Goal: Task Accomplishment & Management: Use online tool/utility

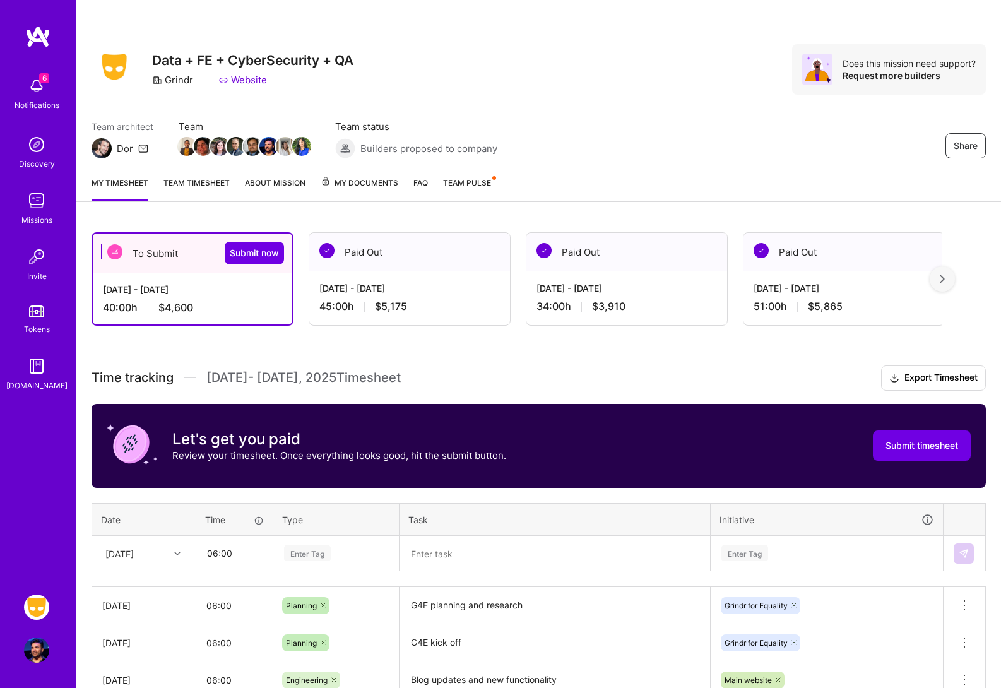
scroll to position [330, 0]
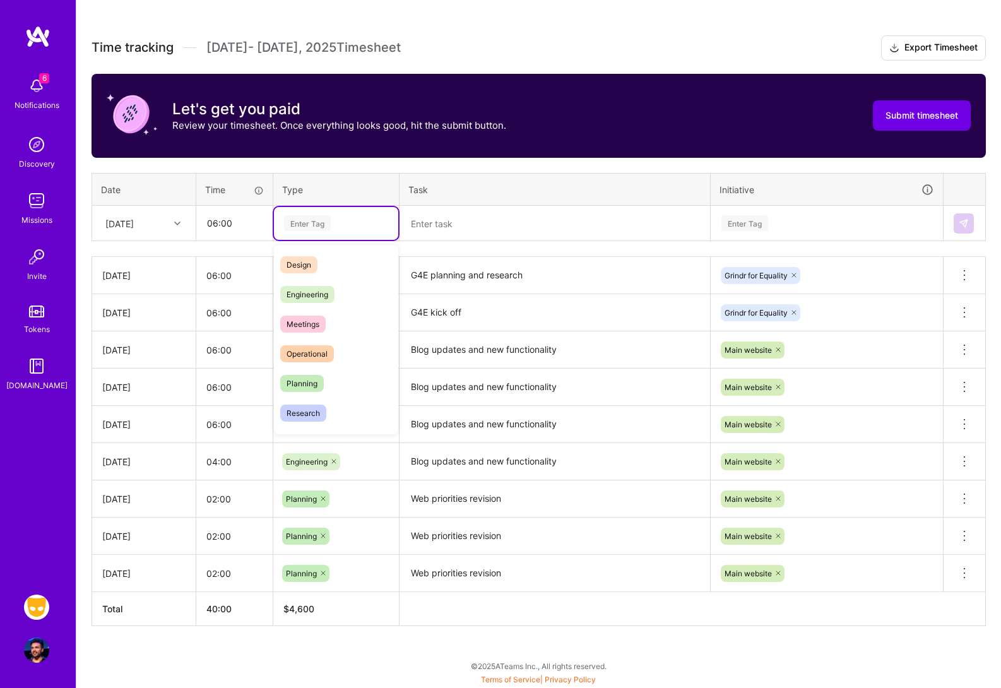
click at [345, 220] on div "Enter Tag" at bounding box center [336, 223] width 107 height 16
click at [350, 297] on div "Engineering" at bounding box center [336, 295] width 124 height 30
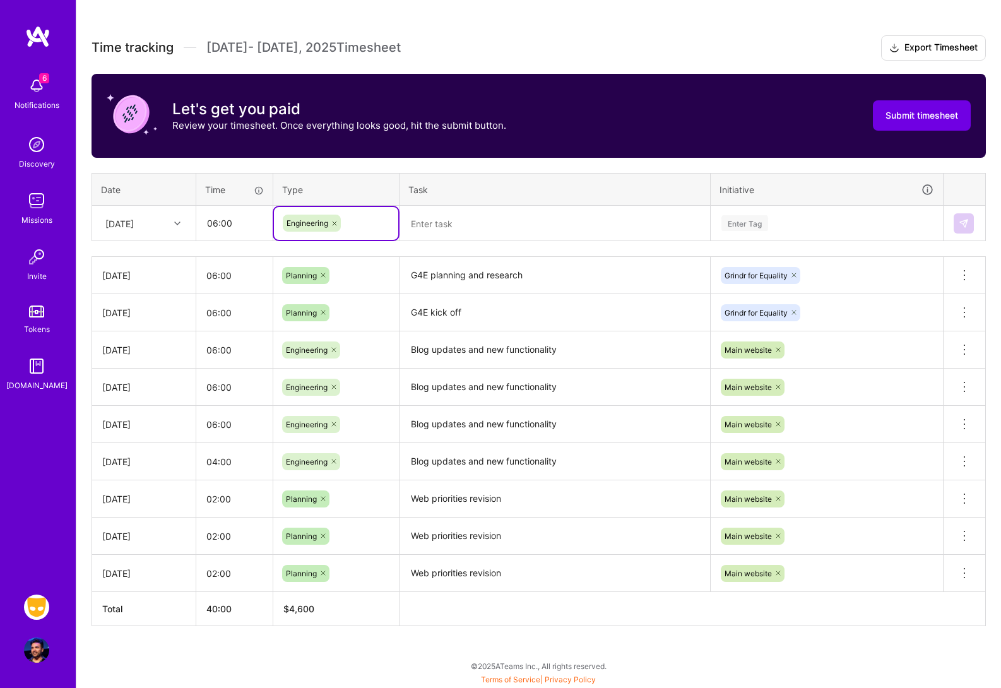
click at [494, 350] on textarea "Blog updates and new functionality" at bounding box center [555, 350] width 308 height 35
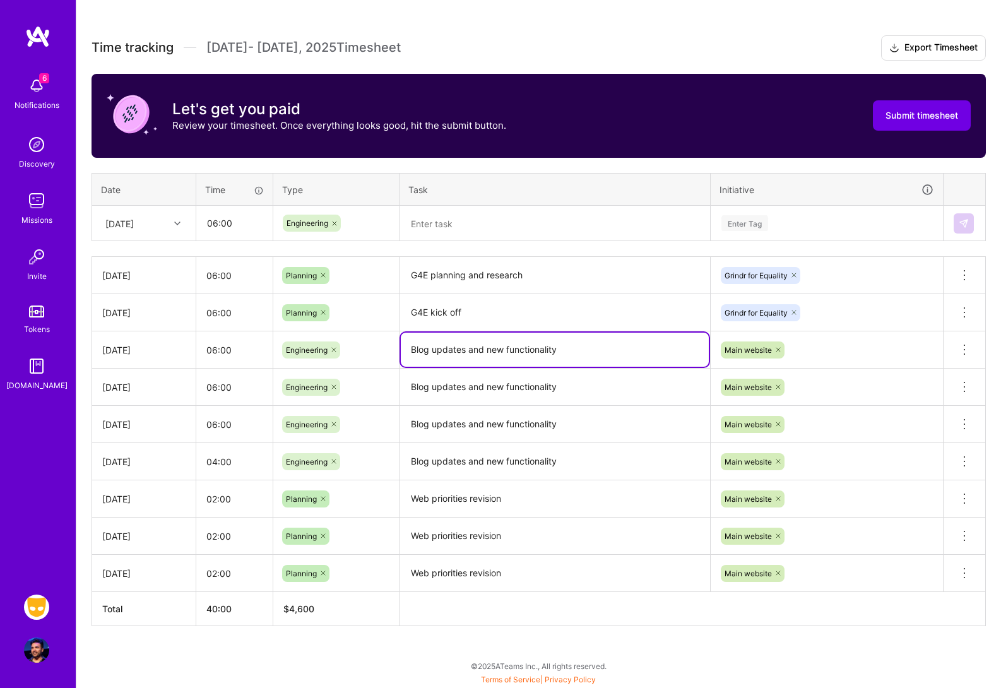
click at [494, 350] on textarea "Blog updates and new functionality" at bounding box center [555, 350] width 308 height 34
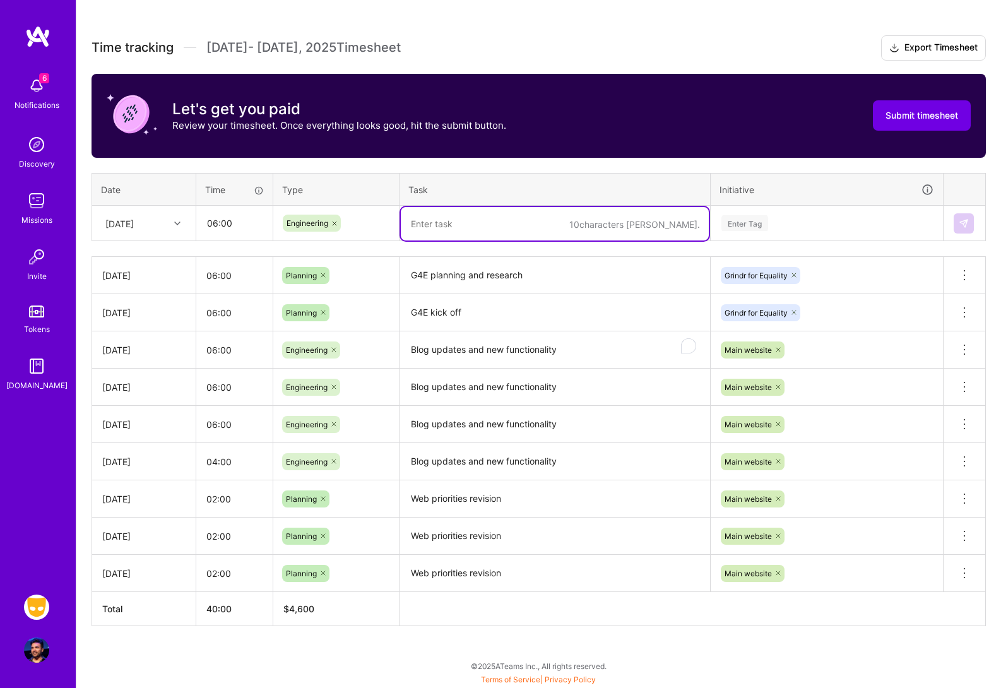
click at [462, 224] on textarea "To enrich screen reader interactions, please activate Accessibility in Grammarl…" at bounding box center [555, 223] width 308 height 33
paste textarea "Blog updates and new functionality"
type textarea "Blog updates and new functionality"
click at [783, 223] on div "Enter Tag" at bounding box center [826, 223] width 213 height 16
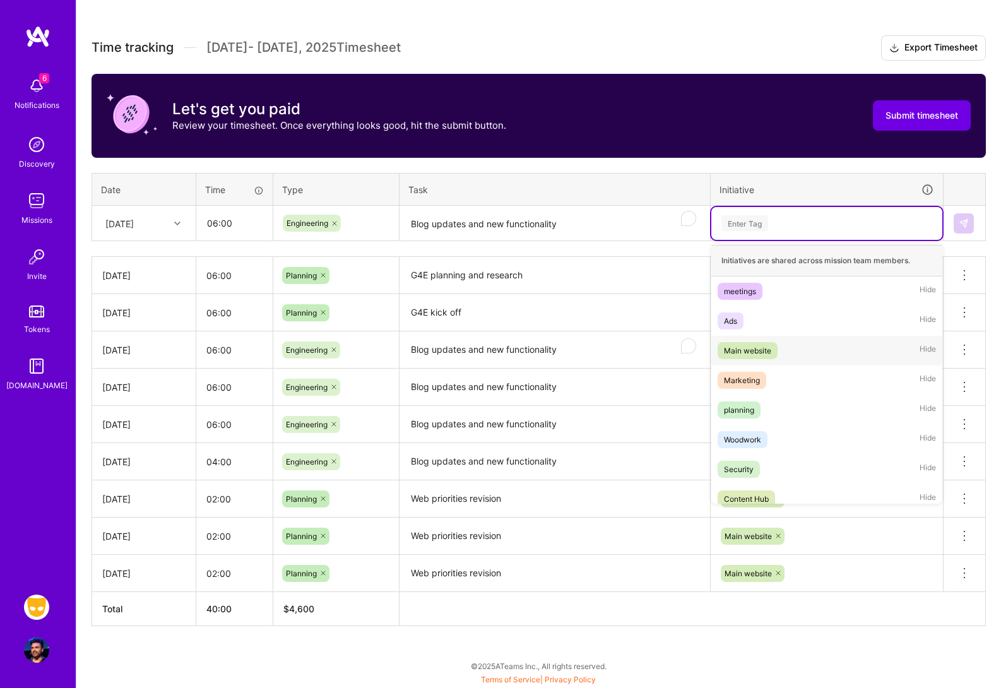
click at [791, 357] on div "Main website Hide" at bounding box center [827, 351] width 231 height 30
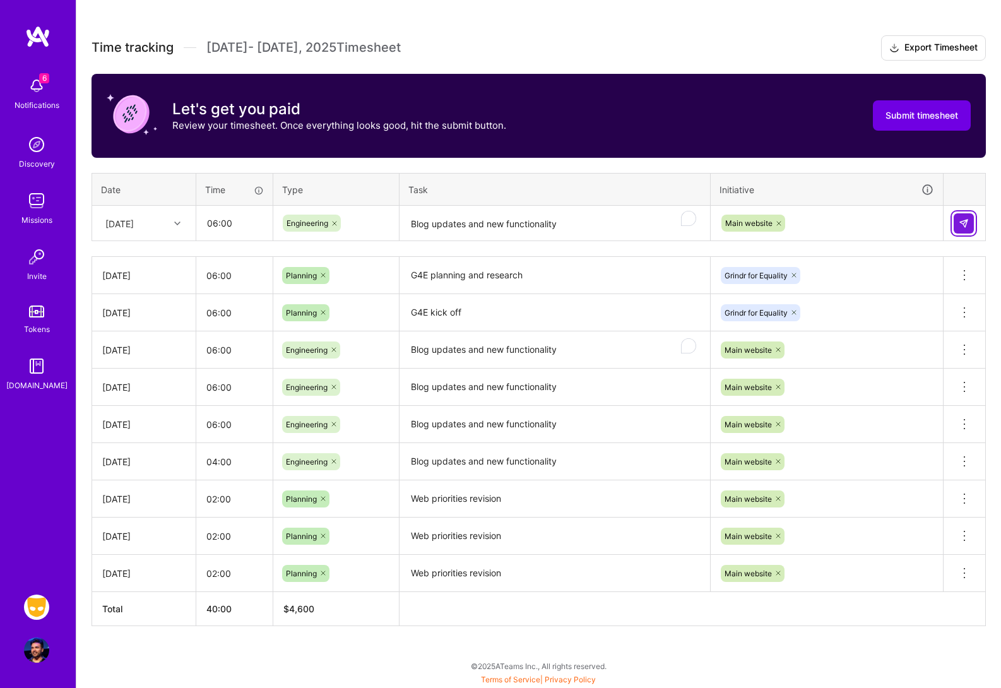
click at [963, 218] on img at bounding box center [964, 223] width 10 height 10
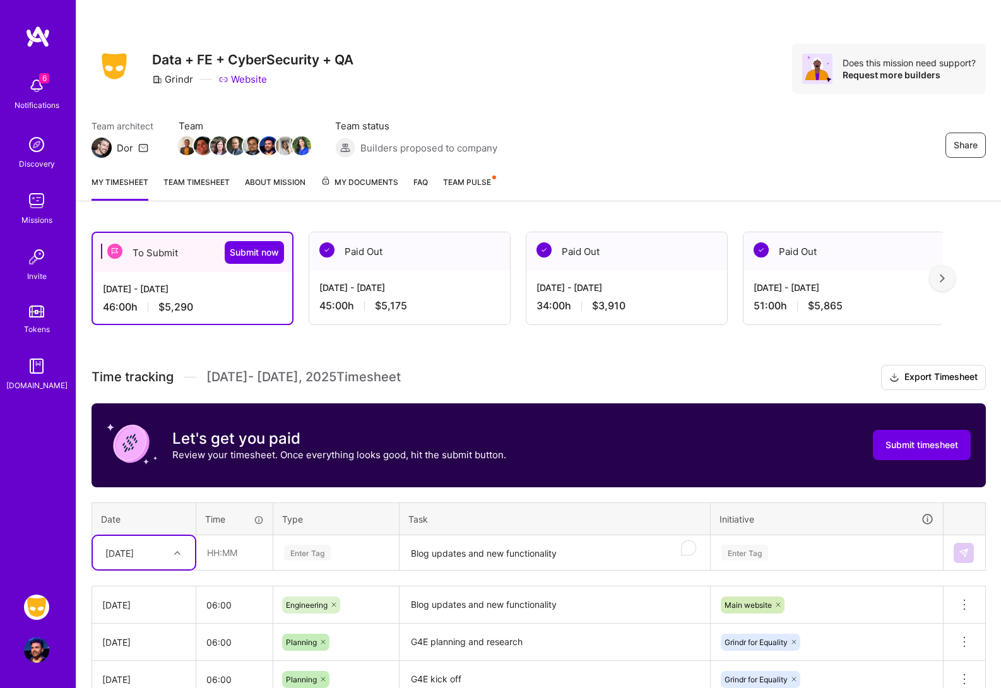
scroll to position [0, 0]
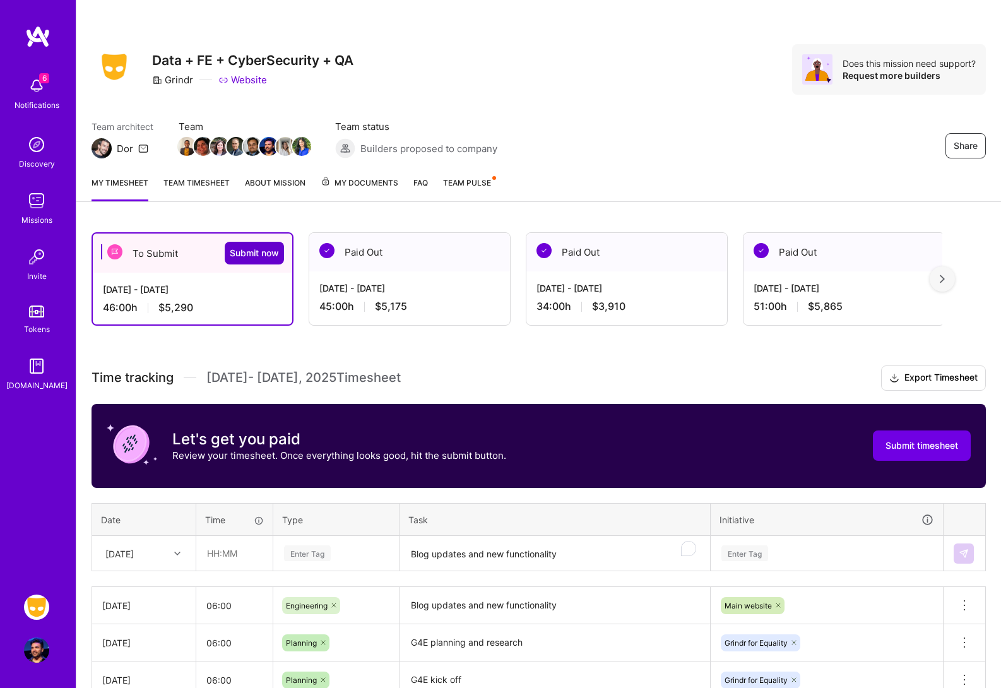
click at [258, 259] on span "Submit now" at bounding box center [254, 253] width 49 height 13
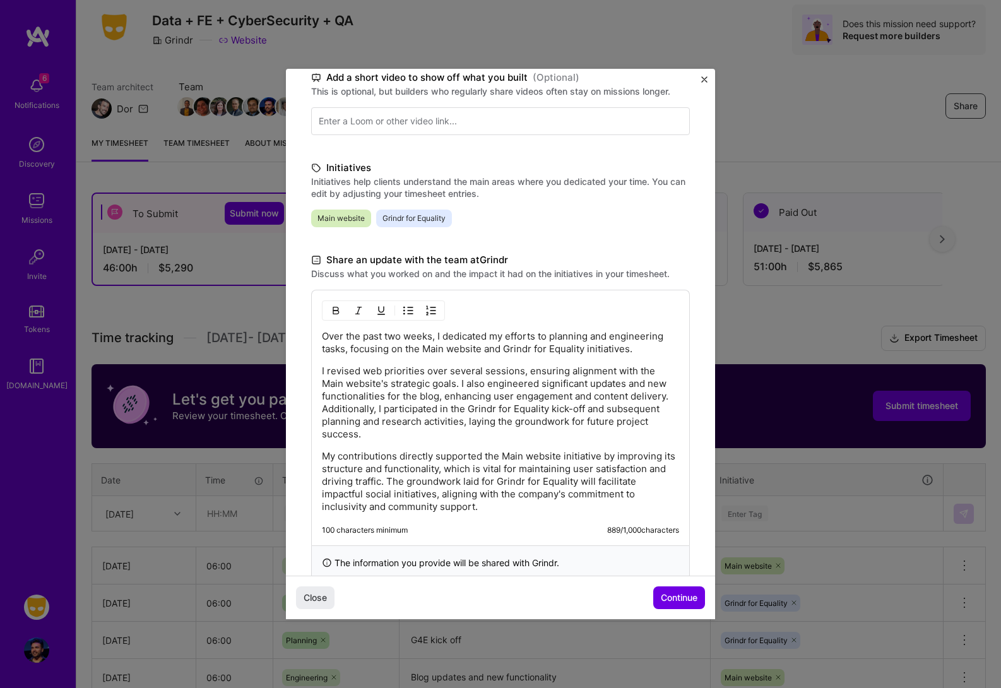
scroll to position [240, 0]
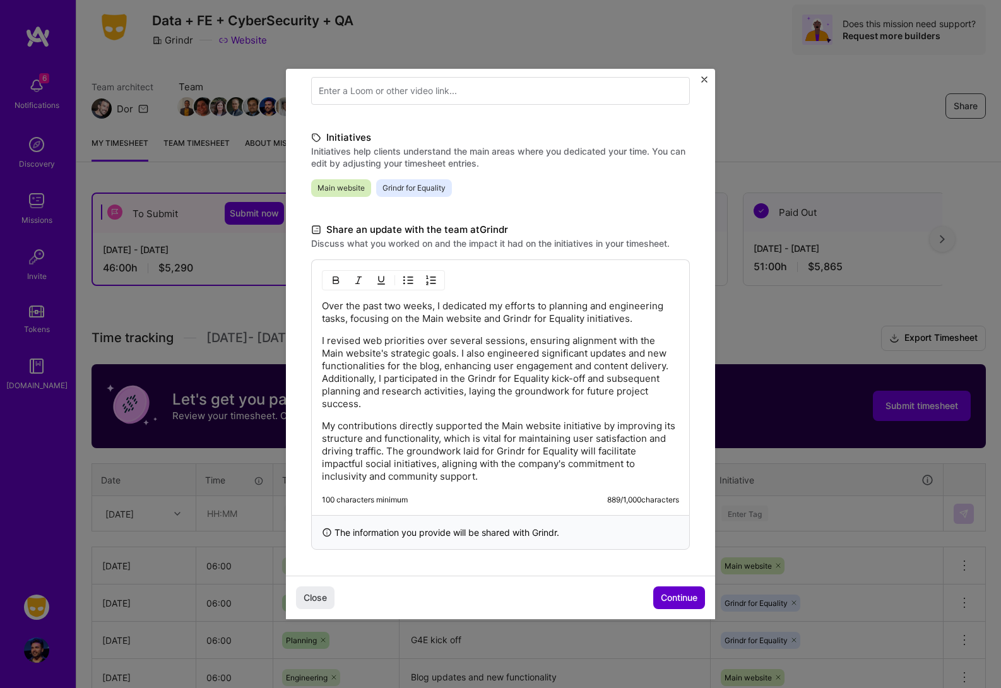
click at [681, 598] on span "Continue" at bounding box center [679, 598] width 37 height 13
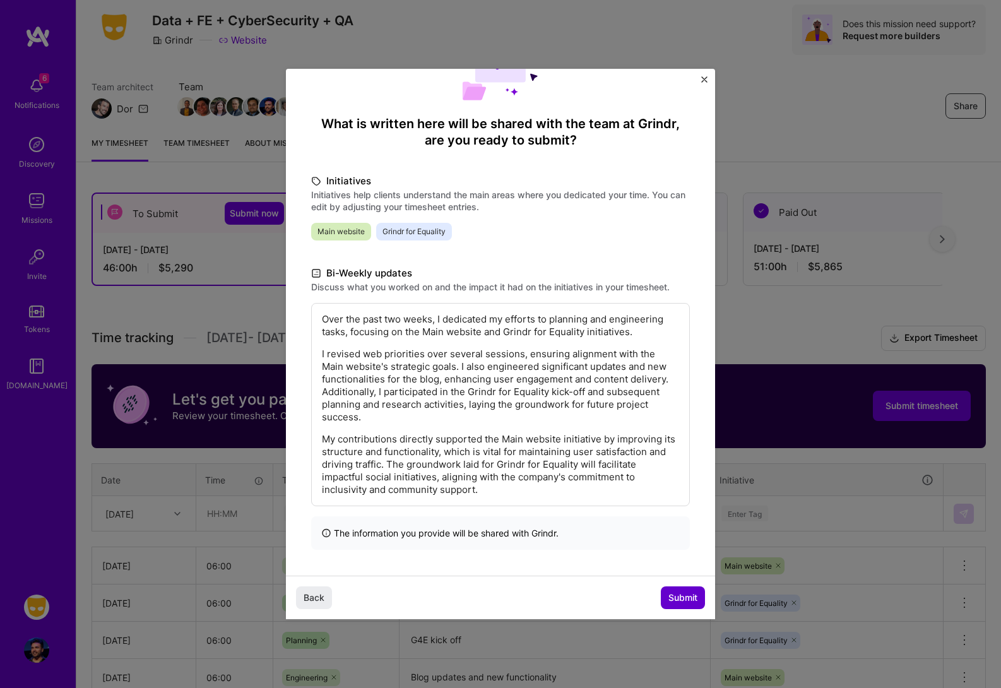
click at [681, 598] on span "Submit" at bounding box center [683, 598] width 29 height 13
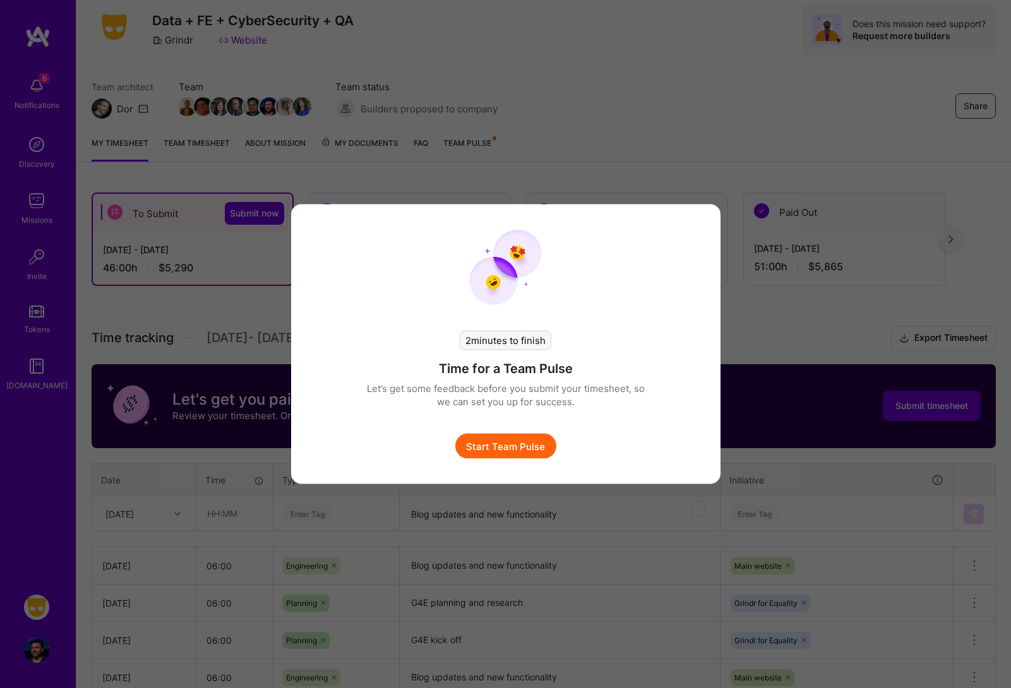
click at [494, 448] on button "Start Team Pulse" at bounding box center [505, 446] width 101 height 25
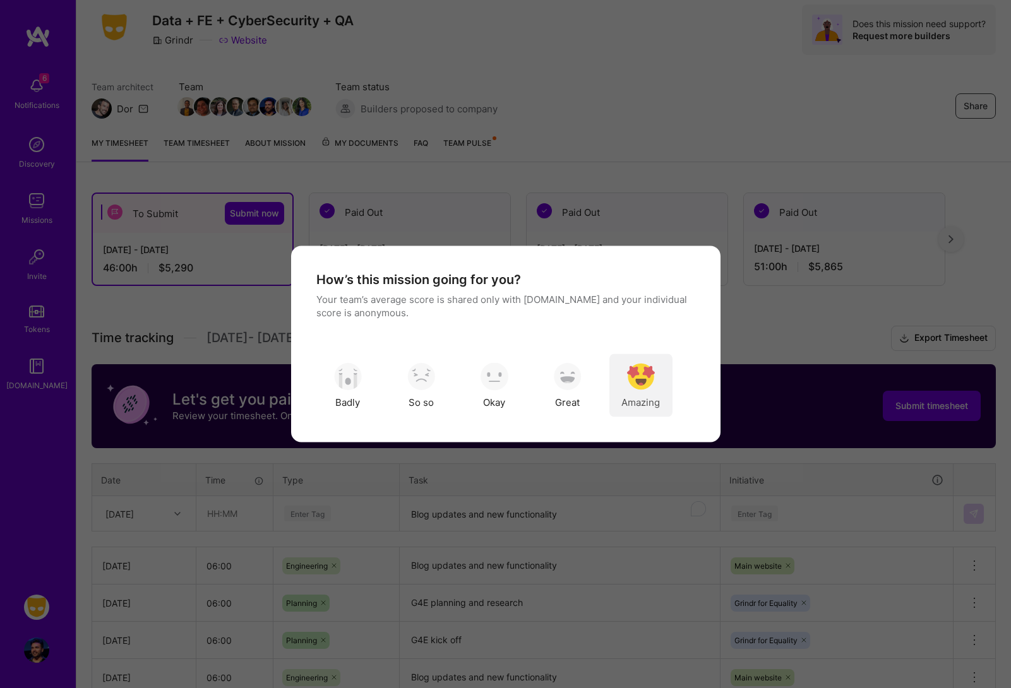
click at [655, 385] on div "Amazing" at bounding box center [640, 385] width 63 height 63
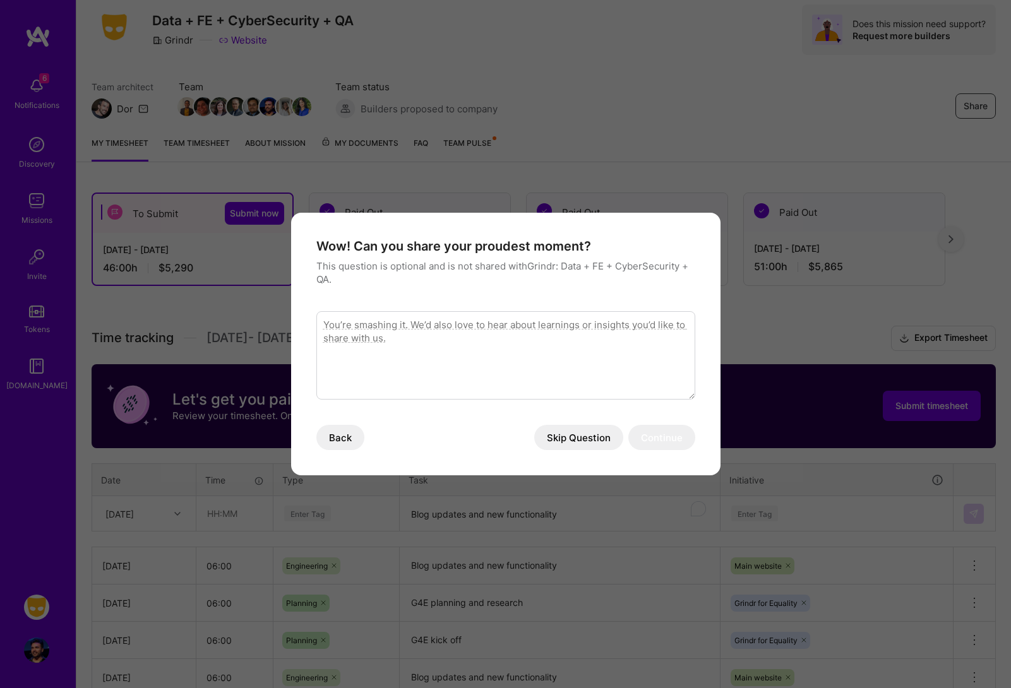
click at [596, 436] on button "Skip Question" at bounding box center [578, 437] width 89 height 25
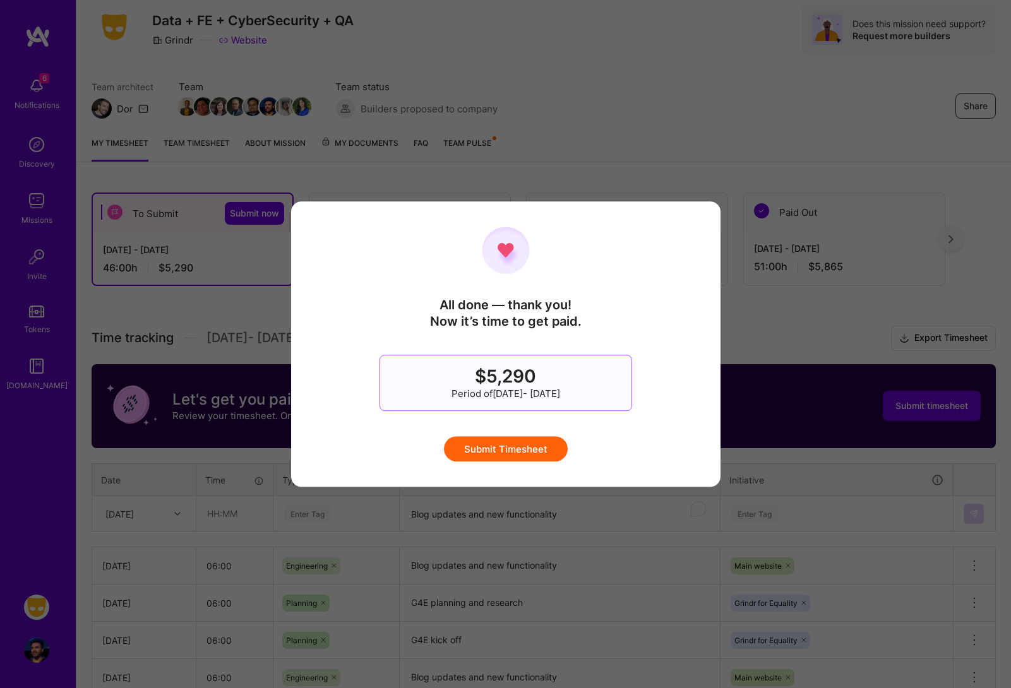
click at [492, 448] on button "Submit Timesheet" at bounding box center [506, 448] width 124 height 25
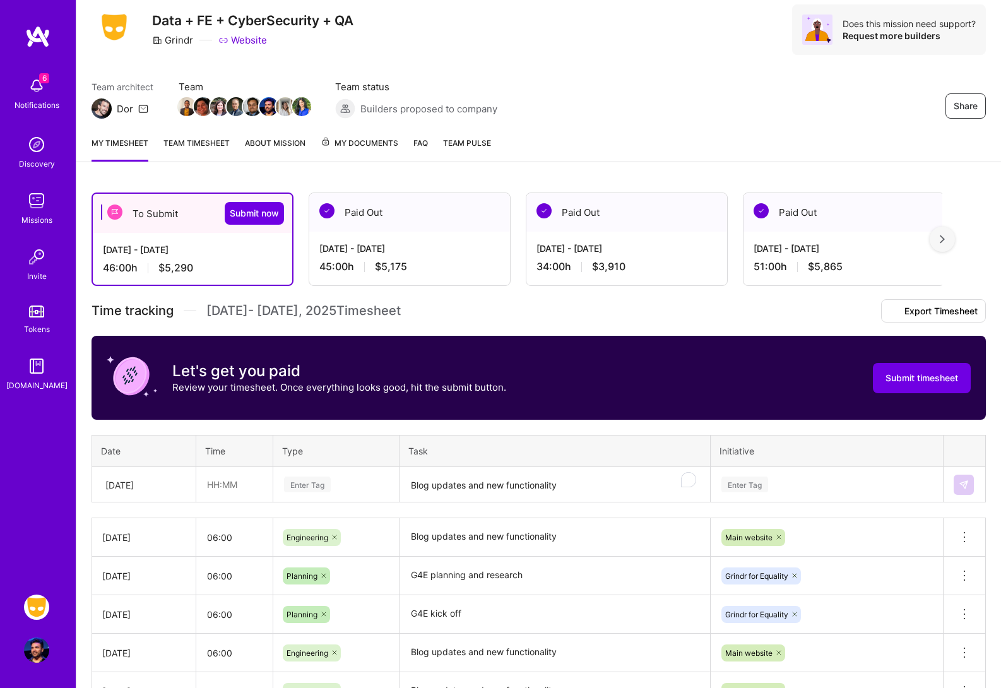
scroll to position [0, 0]
